Goal: Transaction & Acquisition: Subscribe to service/newsletter

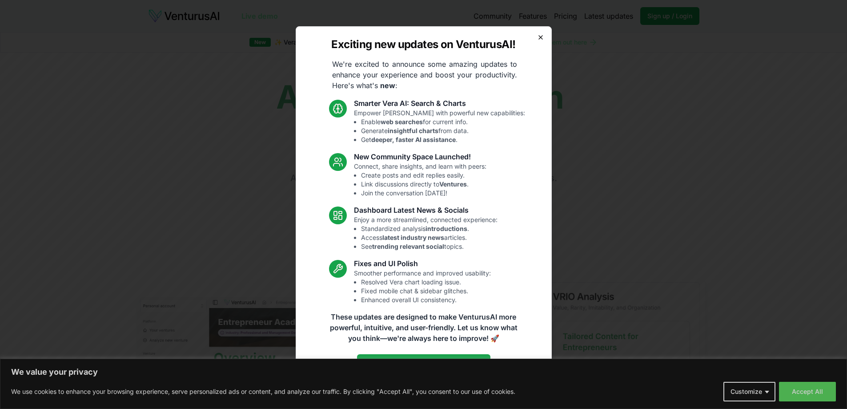
click at [538, 39] on icon "button" at bounding box center [540, 37] width 7 height 7
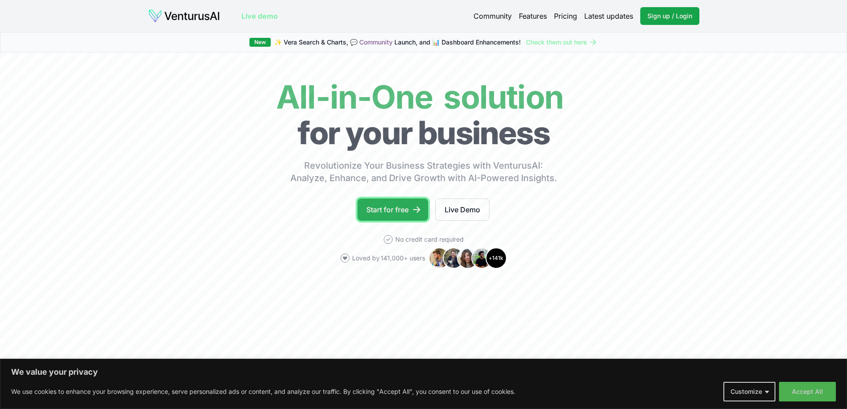
click at [381, 208] on link "Start for free" at bounding box center [392, 209] width 71 height 22
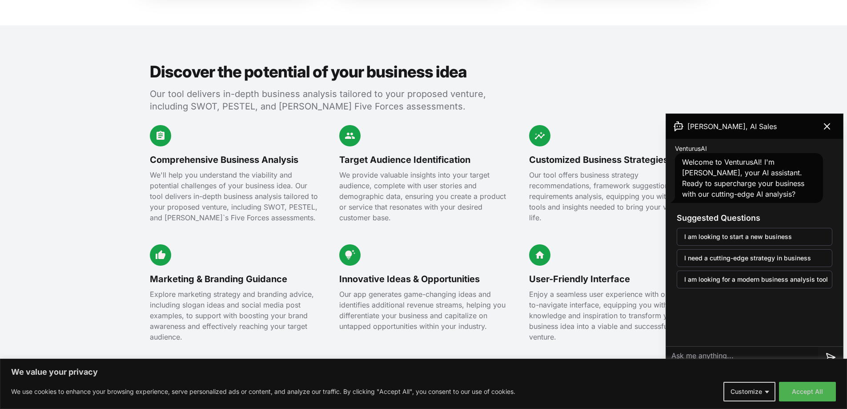
scroll to position [934, 0]
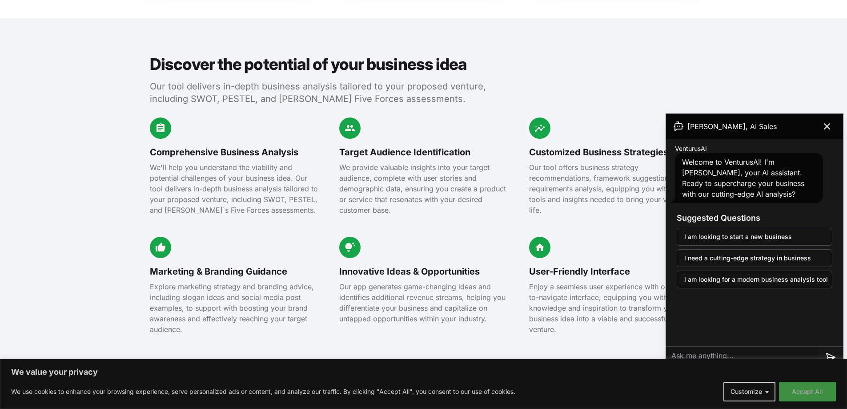
click at [804, 393] on button "Accept All" at bounding box center [807, 391] width 57 height 20
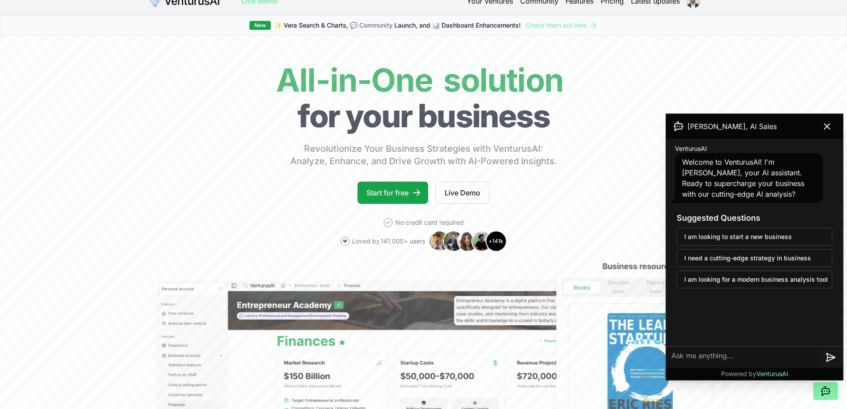
scroll to position [0, 0]
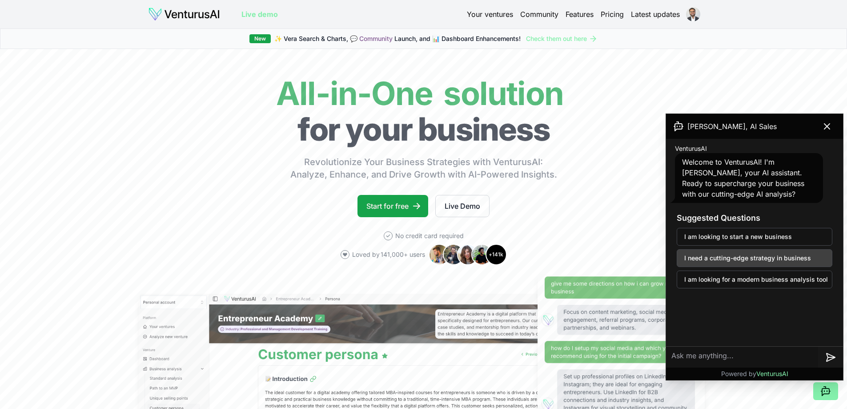
click at [773, 257] on button "I need a cutting-edge strategy in business" at bounding box center [755, 258] width 156 height 18
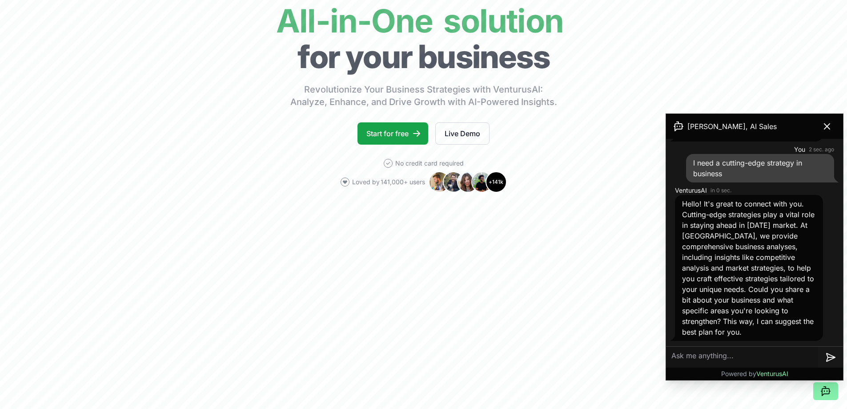
scroll to position [89, 0]
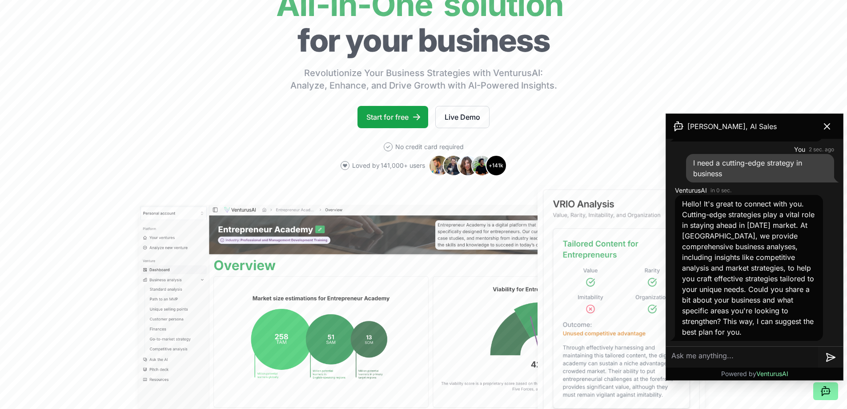
click at [719, 357] on textarea at bounding box center [742, 356] width 152 height 21
type textarea "Mens Minor League Professional Basketball Franchise"
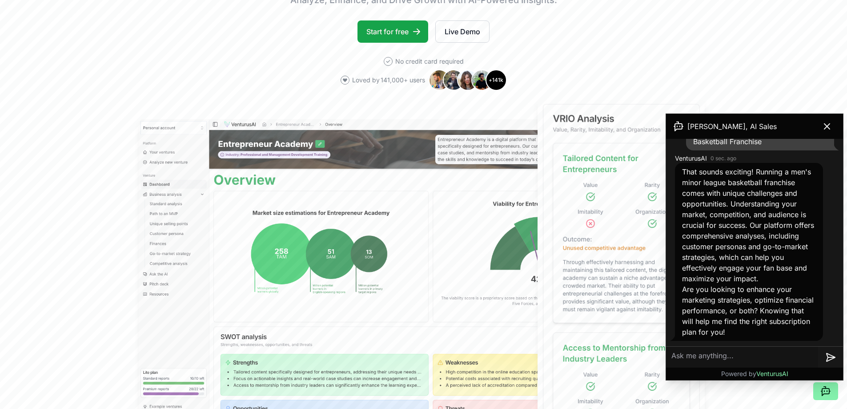
scroll to position [178, 0]
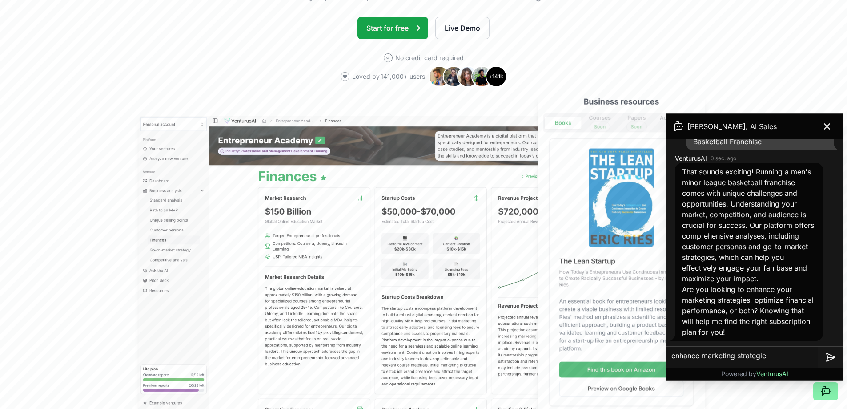
type textarea "enhance marketing strategies"
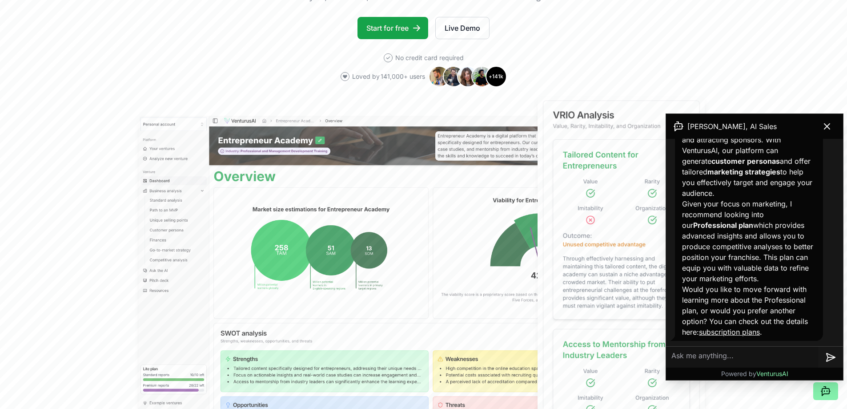
scroll to position [579, 0]
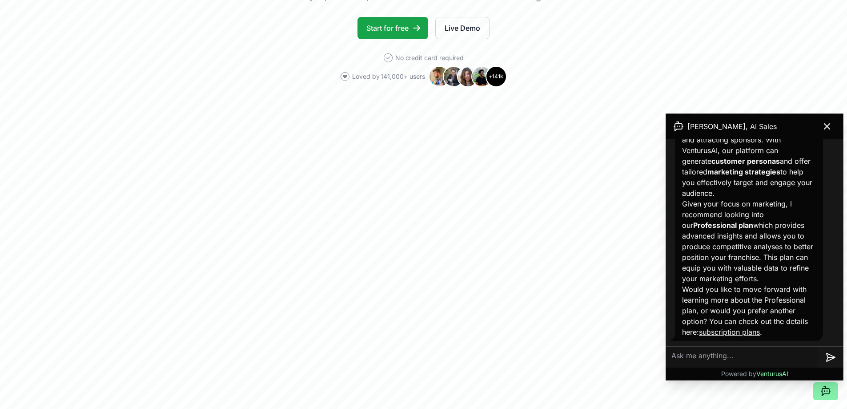
click at [731, 331] on link "subscription plans" at bounding box center [729, 331] width 61 height 9
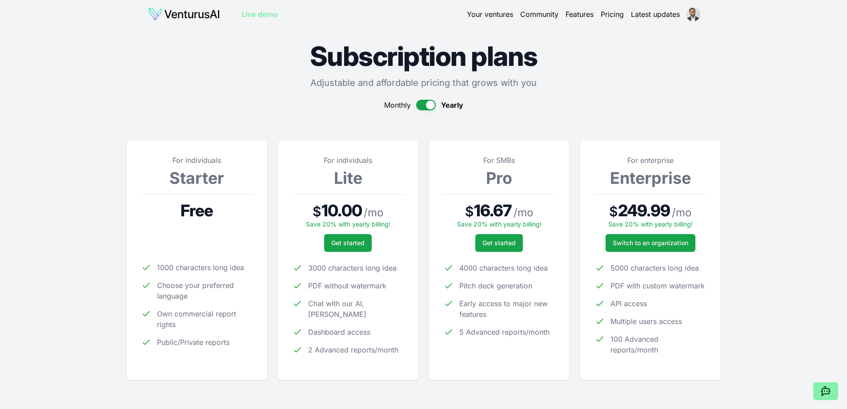
click at [421, 103] on button "button" at bounding box center [426, 105] width 20 height 11
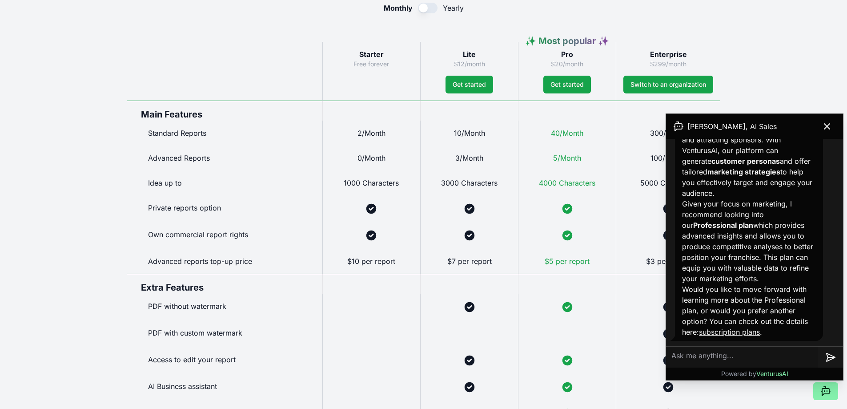
scroll to position [489, 0]
